Goal: Transaction & Acquisition: Purchase product/service

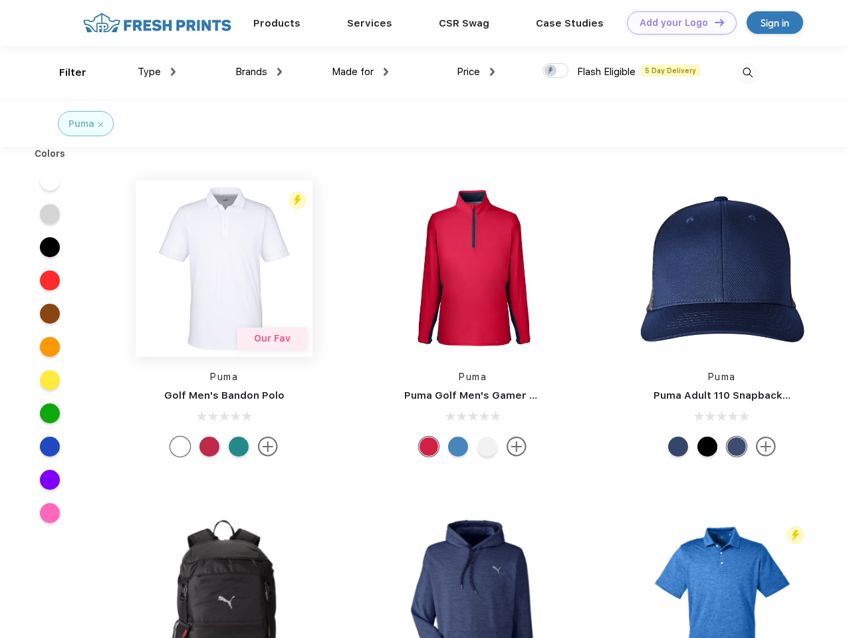
scroll to position [1, 0]
click at [677, 23] on link "Add your Logo Design Tool" at bounding box center [682, 22] width 110 height 23
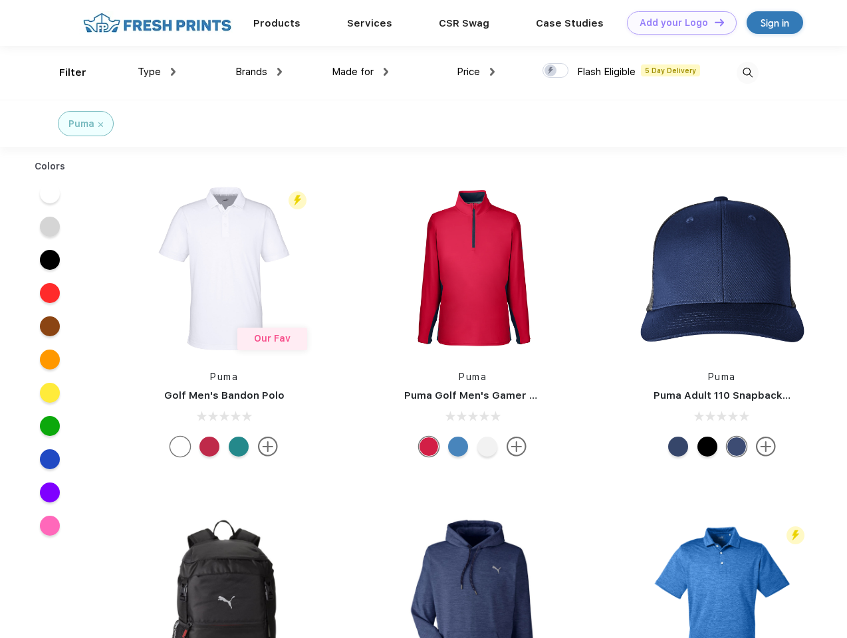
click at [0, 0] on div "Design Tool" at bounding box center [0, 0] width 0 height 0
click at [714, 22] on link "Add your Logo Design Tool" at bounding box center [682, 22] width 110 height 23
click at [64, 72] on div "Filter" at bounding box center [72, 72] width 27 height 15
click at [157, 72] on span "Type" at bounding box center [149, 72] width 23 height 12
click at [259, 72] on span "Brands" at bounding box center [251, 72] width 32 height 12
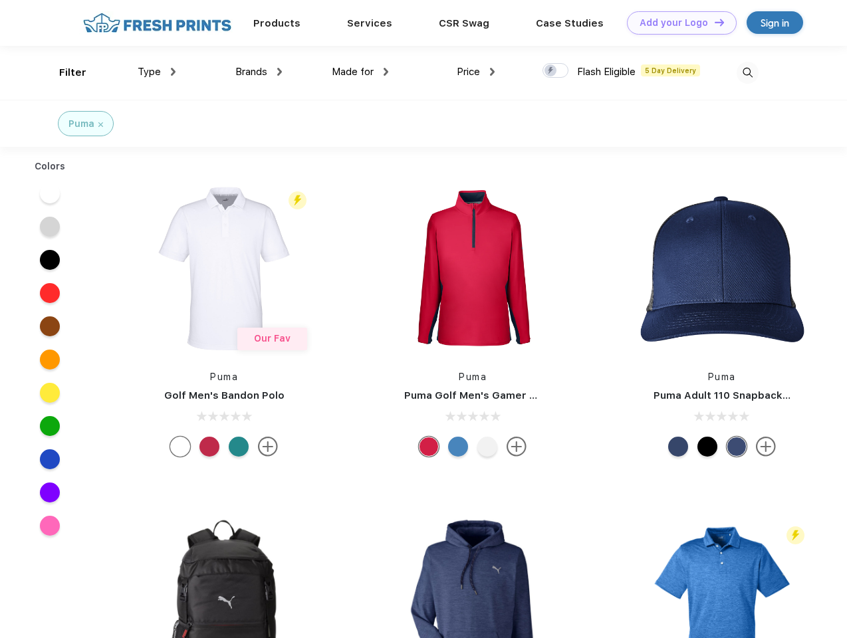
click at [360, 72] on span "Made for" at bounding box center [353, 72] width 42 height 12
click at [476, 72] on span "Price" at bounding box center [468, 72] width 23 height 12
click at [556, 71] on div at bounding box center [556, 70] width 26 height 15
click at [551, 71] on input "checkbox" at bounding box center [547, 67] width 9 height 9
click at [748, 72] on img at bounding box center [748, 73] width 22 height 22
